Goal: Find contact information: Find contact information

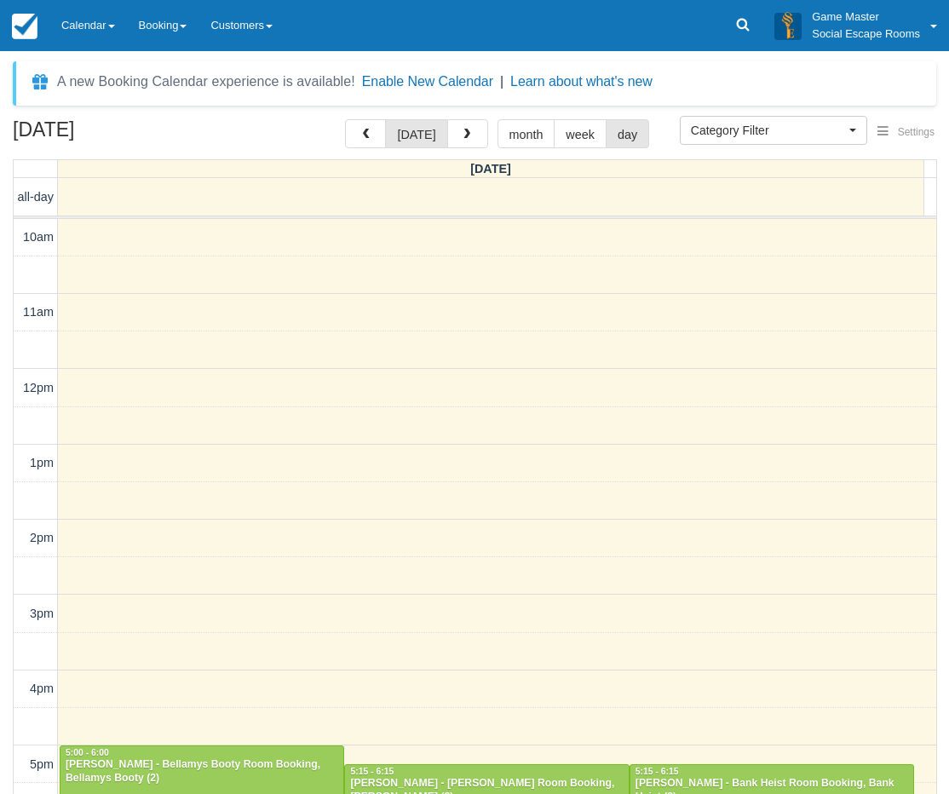
select select
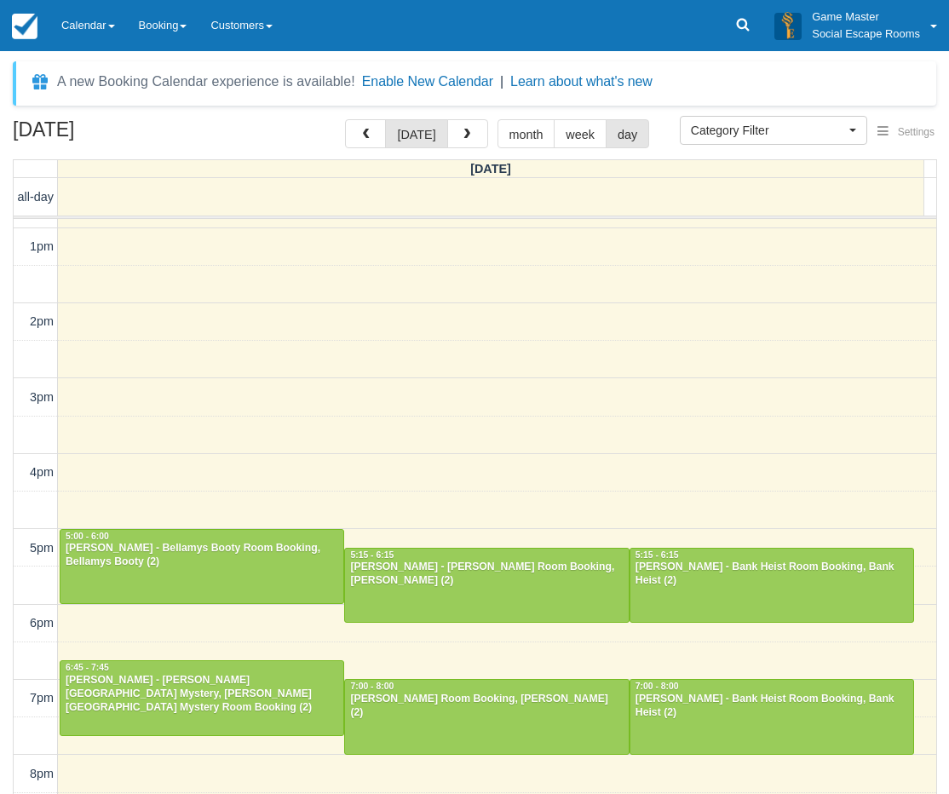
scroll to position [315, 0]
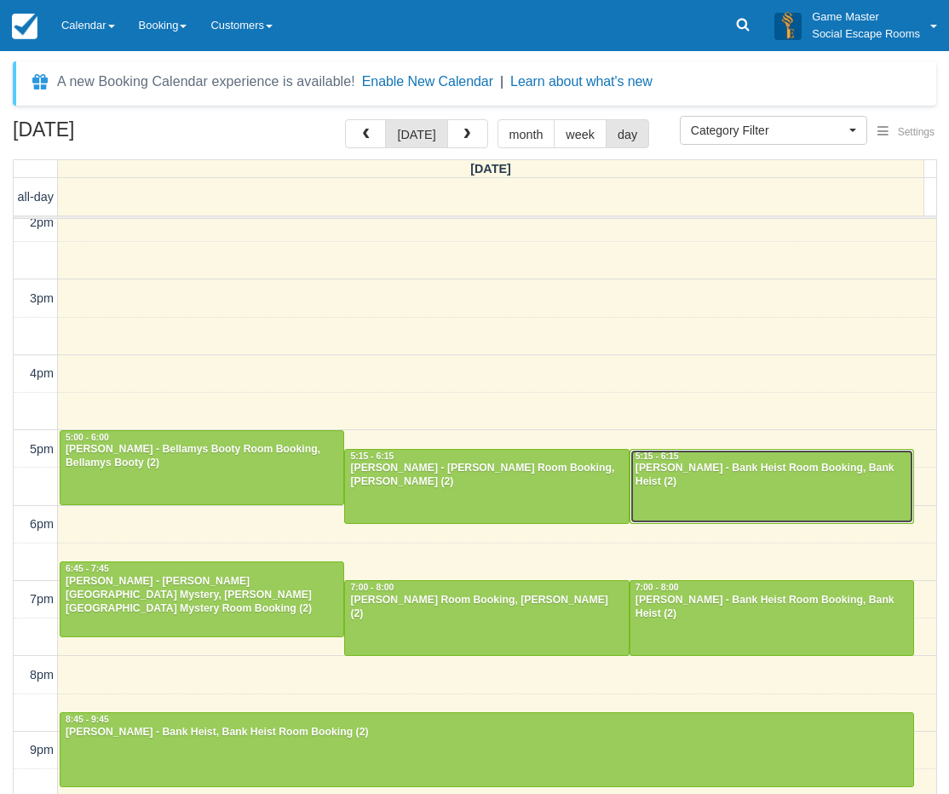
click at [684, 495] on div at bounding box center [772, 486] width 283 height 73
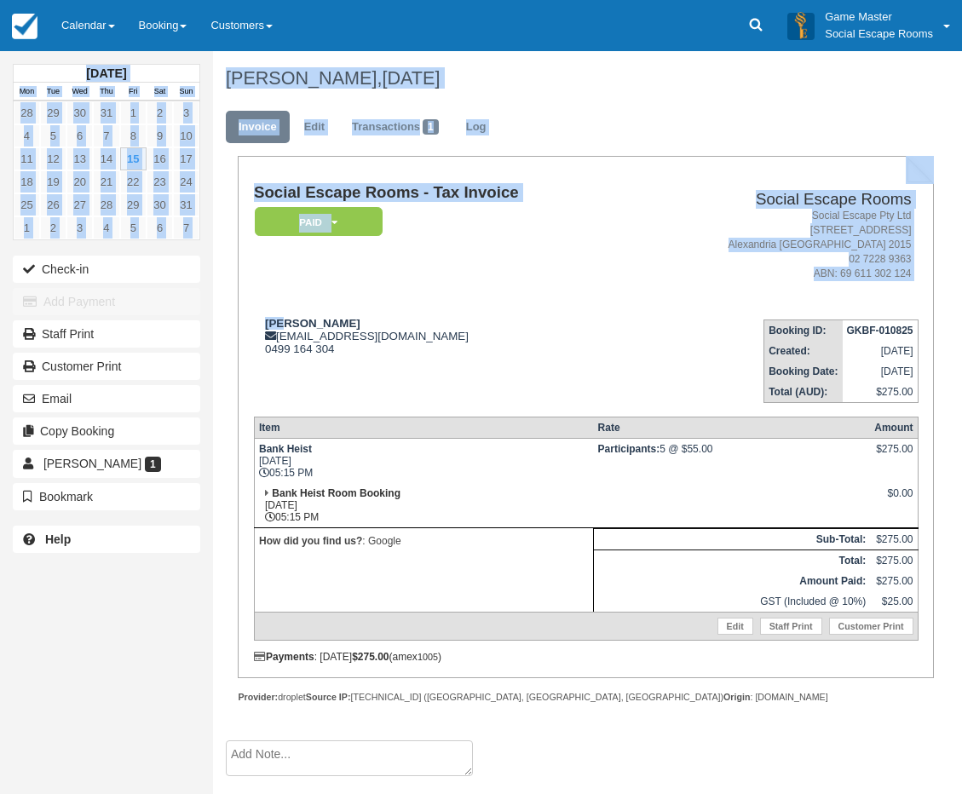
drag, startPoint x: 402, startPoint y: 326, endPoint x: 313, endPoint y: 314, distance: 90.3
click at [367, 304] on td "Social Escape Rooms - Tax Invoice Paid   Pending Reserved Deposit Blocked for C…" at bounding box center [444, 244] width 381 height 121
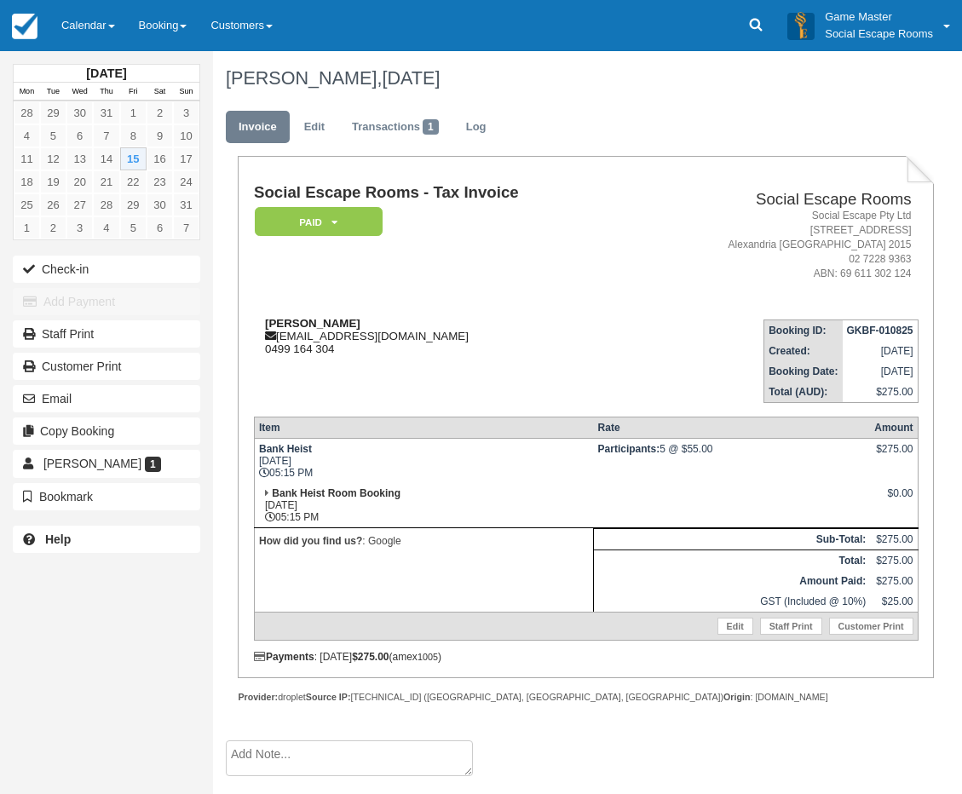
drag, startPoint x: 405, startPoint y: 321, endPoint x: 267, endPoint y: 318, distance: 138.1
click at [267, 318] on div "[PERSON_NAME] LORITE [EMAIL_ADDRESS][DOMAIN_NAME] 0499 164 304" at bounding box center [444, 336] width 381 height 38
copy strong "[PERSON_NAME]"
click at [45, 689] on div "[DATE] Mon Tue Wed Thu Fri Sat Sun 28 29 30 31 1 2 3 4 5 6 7 8 9 10 11 12 13 14…" at bounding box center [106, 397] width 213 height 794
